Goal: Check status: Check status

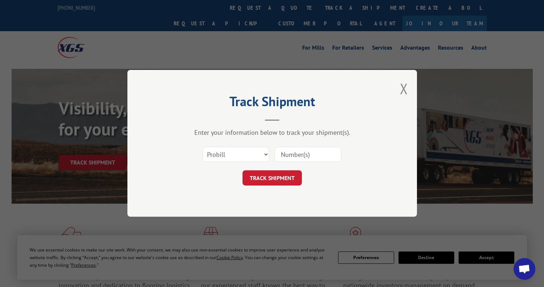
click at [291, 156] on input at bounding box center [308, 154] width 67 height 15
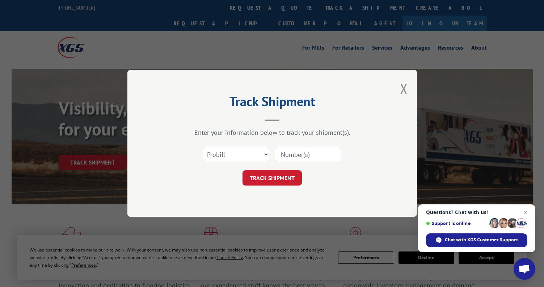
paste input "[URL][DOMAIN_NAME]"
type input "[URL][DOMAIN_NAME]"
click at [270, 169] on form "Select category... Probill BOL PO [URL][DOMAIN_NAME] TRACK SHIPMENT" at bounding box center [272, 164] width 217 height 43
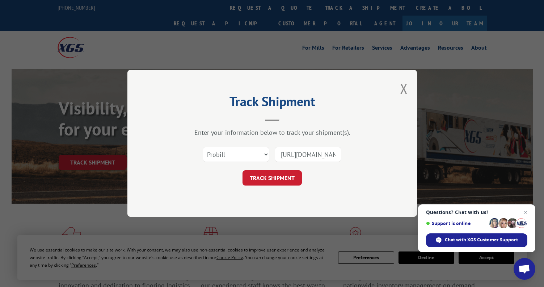
click at [297, 155] on input "[URL][DOMAIN_NAME]" at bounding box center [308, 154] width 67 height 15
click at [297, 156] on input "[URL][DOMAIN_NAME]" at bounding box center [308, 154] width 67 height 15
click at [298, 156] on input "[URL][DOMAIN_NAME]" at bounding box center [308, 154] width 67 height 15
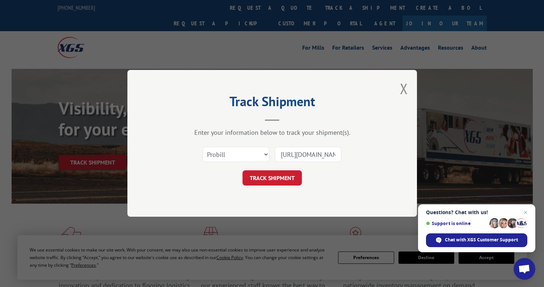
click at [298, 156] on input "[URL][DOMAIN_NAME]" at bounding box center [308, 154] width 67 height 15
click at [298, 156] on input at bounding box center [308, 154] width 67 height 15
type input "17271350"
click at [267, 182] on button "TRACK SHIPMENT" at bounding box center [272, 178] width 59 height 15
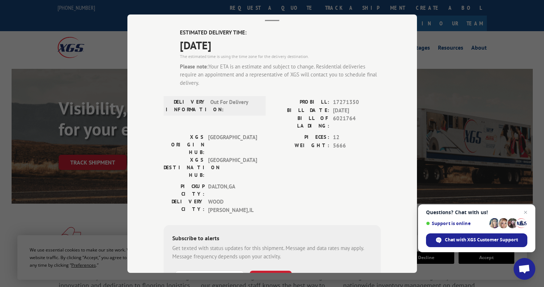
scroll to position [101, 0]
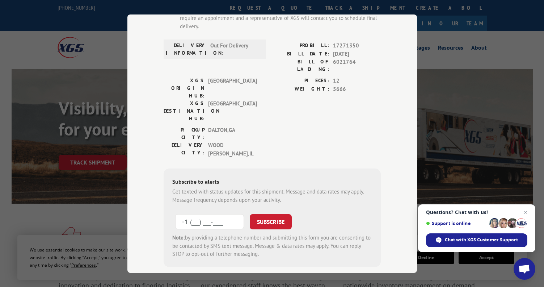
click at [207, 214] on input "+1 (___) ___-____" at bounding box center [209, 221] width 69 height 15
type input "[PHONE_NUMBER]"
click at [281, 214] on button "SUBSCRIBE" at bounding box center [271, 221] width 42 height 15
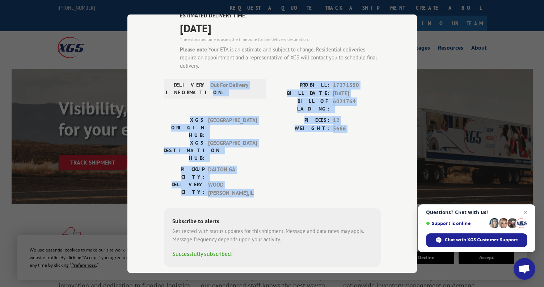
drag, startPoint x: 243, startPoint y: 146, endPoint x: 199, endPoint y: 92, distance: 70.1
click at [200, 91] on div "ESTIMATED DELIVERY TIME: [DATE] The estimated time is using the time zone for t…" at bounding box center [272, 139] width 217 height 255
click at [199, 92] on label "DELIVERY INFORMATION:" at bounding box center [186, 88] width 41 height 15
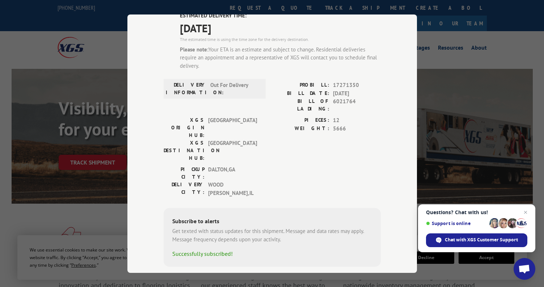
drag, startPoint x: 340, startPoint y: 119, endPoint x: 321, endPoint y: 67, distance: 55.7
click at [321, 67] on div "ESTIMATED DELIVERY TIME: [DATE] The estimated time is using the time zone for t…" at bounding box center [272, 139] width 217 height 255
click at [321, 67] on div "Please note: Your ETA is an estimate and subject to change. Residential deliver…" at bounding box center [280, 57] width 201 height 25
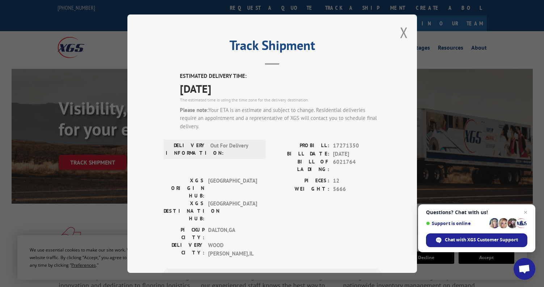
scroll to position [0, 0]
click at [244, 123] on div "Please note: Your ETA is an estimate and subject to change. Residential deliver…" at bounding box center [280, 118] width 201 height 25
click at [244, 124] on div "Please note: Your ETA is an estimate and subject to change. Residential deliver…" at bounding box center [280, 118] width 201 height 25
click at [223, 89] on span "[DATE]" at bounding box center [280, 89] width 201 height 16
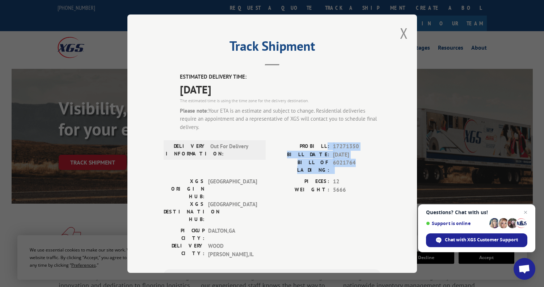
drag, startPoint x: 353, startPoint y: 169, endPoint x: 328, endPoint y: 146, distance: 33.8
click at [328, 146] on div "PROBILL: 17271350 BILL DATE: [DATE] BILL OF LADING: 6021764" at bounding box center [326, 159] width 109 height 35
click at [328, 146] on label "PROBILL:" at bounding box center [300, 146] width 57 height 8
click at [347, 160] on span "6021764" at bounding box center [357, 166] width 48 height 15
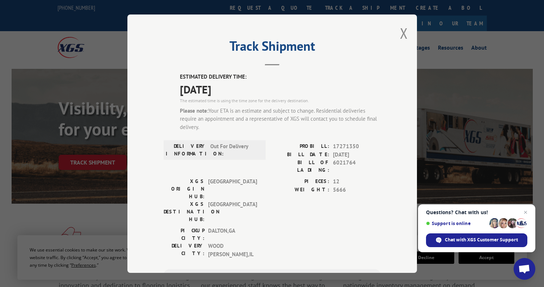
click at [266, 97] on div "The estimated time is using the time zone for the delivery destination." at bounding box center [280, 100] width 201 height 7
click at [192, 94] on span "[DATE]" at bounding box center [280, 89] width 201 height 16
drag, startPoint x: 300, startPoint y: 131, endPoint x: 188, endPoint y: 104, distance: 115.9
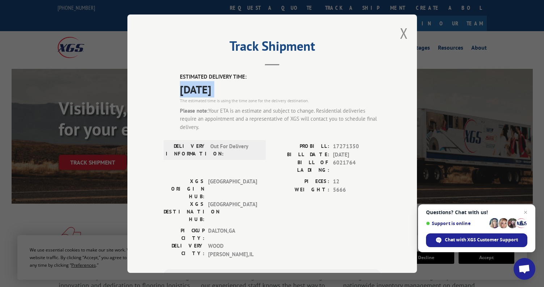
click at [188, 104] on div "ESTIMATED DELIVERY TIME: [DATE] The estimated time is using the time zone for t…" at bounding box center [280, 105] width 201 height 64
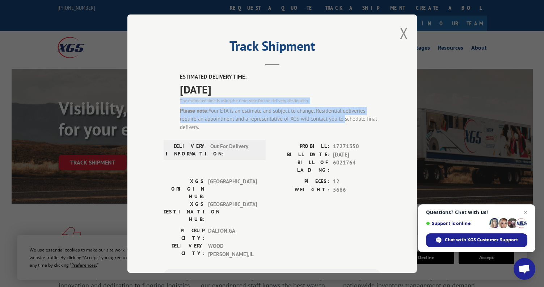
drag, startPoint x: 178, startPoint y: 99, endPoint x: 343, endPoint y: 118, distance: 165.8
click at [343, 118] on div "ESTIMATED DELIVERY TIME: [DATE] The estimated time is using the time zone for t…" at bounding box center [272, 200] width 217 height 255
click at [343, 118] on div "Please note: Your ETA is an estimate and subject to change. Residential deliver…" at bounding box center [280, 118] width 201 height 25
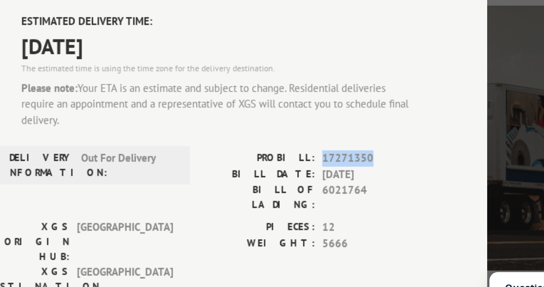
drag, startPoint x: 359, startPoint y: 146, endPoint x: 331, endPoint y: 146, distance: 27.9
click at [331, 146] on div "PROBILL: 17271350" at bounding box center [326, 146] width 109 height 8
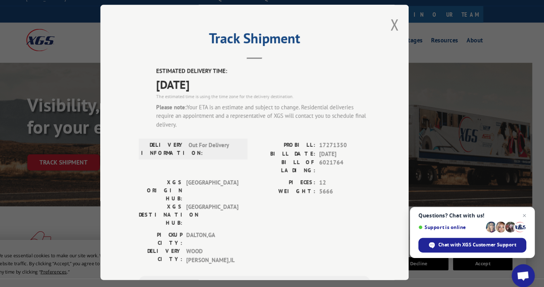
click at [398, 35] on div "Track Shipment ESTIMATED DELIVERY TIME: [DATE] The estimated time is using the …" at bounding box center [272, 143] width 290 height 258
click at [406, 34] on button "Close modal" at bounding box center [404, 33] width 8 height 19
